Goal: Check status

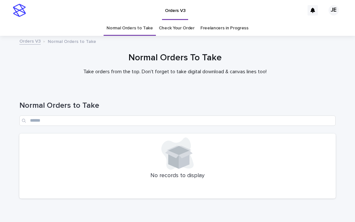
scroll to position [32, 0]
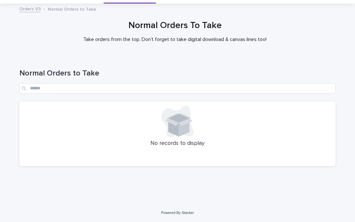
click at [43, 125] on div at bounding box center [177, 121] width 308 height 32
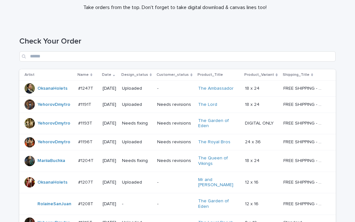
scroll to position [64, 0]
